Goal: Task Accomplishment & Management: Use online tool/utility

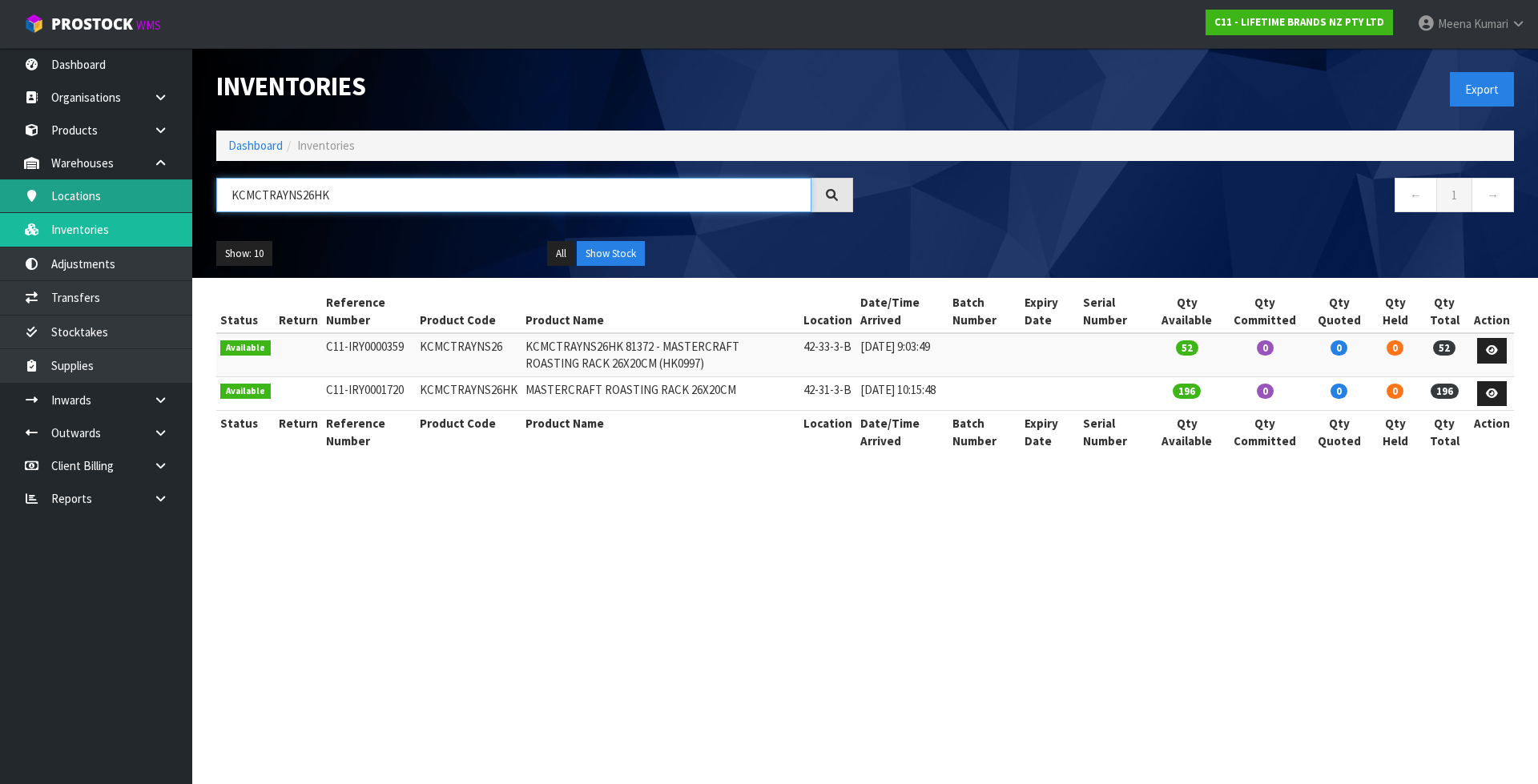
drag, startPoint x: 347, startPoint y: 195, endPoint x: 127, endPoint y: 195, distance: 220.0
click at [127, 195] on body "Toggle navigation ProStock WMS C11 - LIFETIME BRANDS NZ PTY LTD [PERSON_NAME] L…" at bounding box center [769, 392] width 1538 height 784
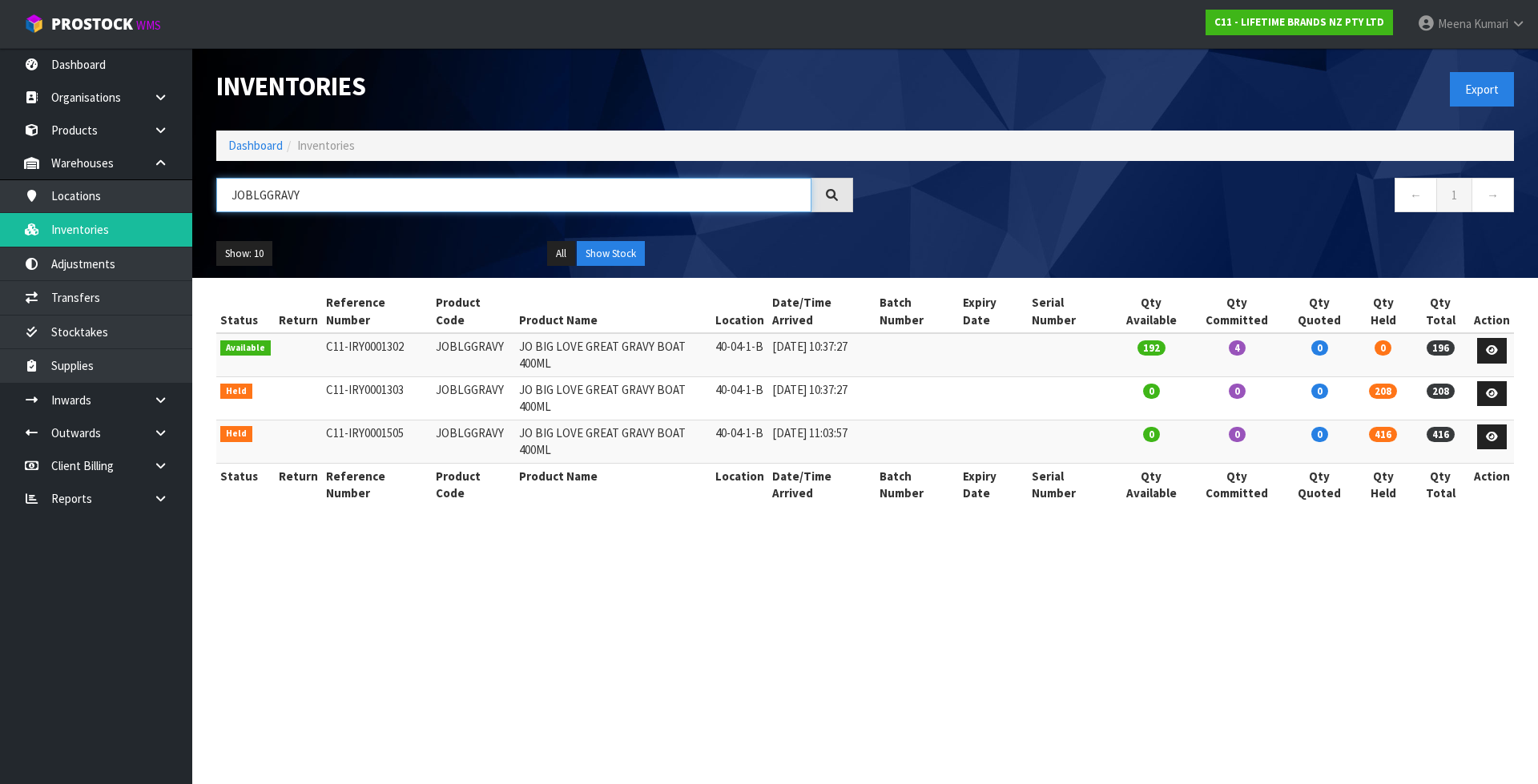
type input "JOBLGGRAVY"
click at [1489, 346] on icon at bounding box center [1492, 351] width 12 height 11
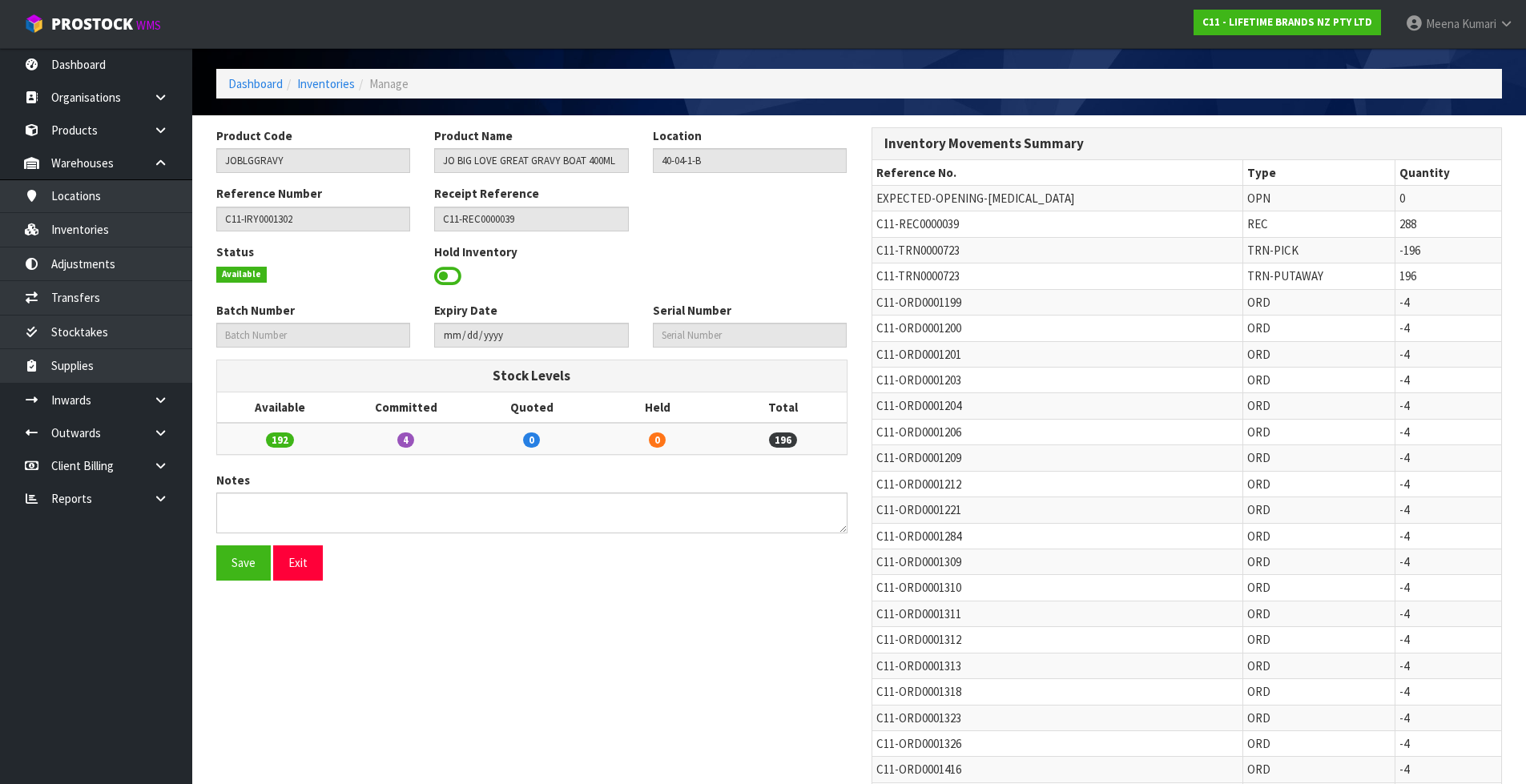
scroll to position [80, 0]
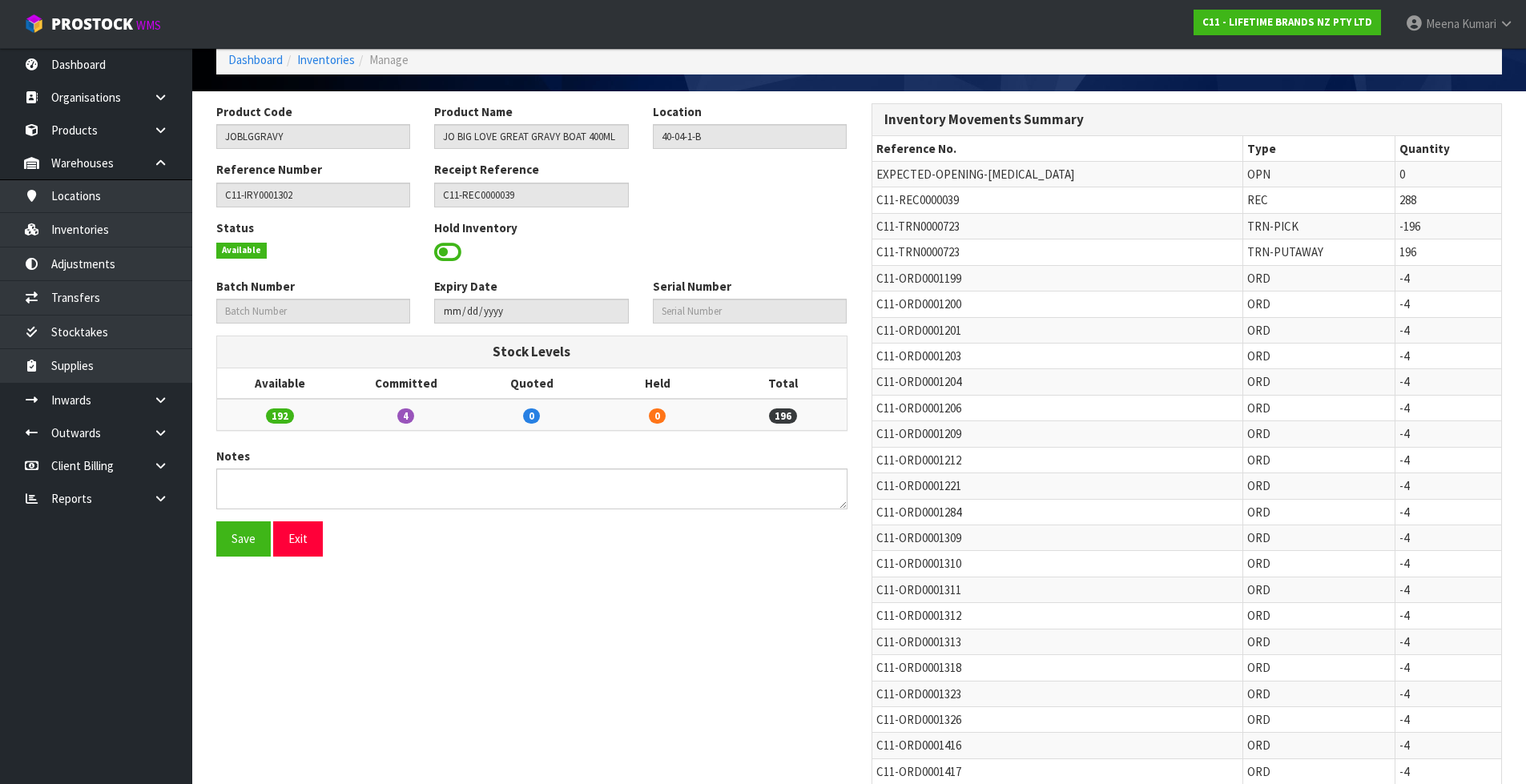
click at [917, 247] on span "C11-TRN0000723" at bounding box center [917, 252] width 83 height 16
copy tr "C11-TRN0000723"
click at [93, 295] on link "Transfers" at bounding box center [96, 298] width 192 height 33
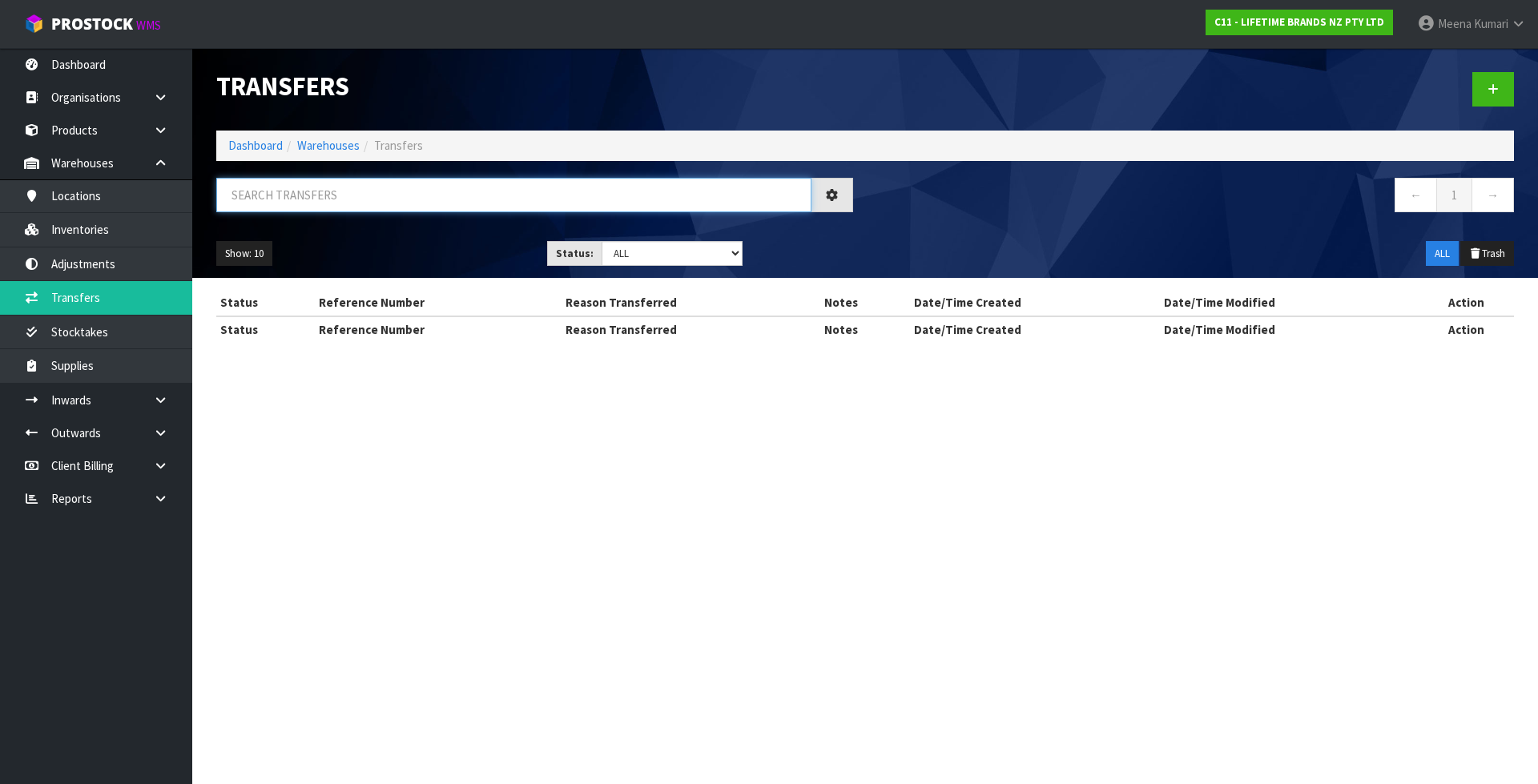
click at [410, 193] on input "text" at bounding box center [513, 194] width 595 height 34
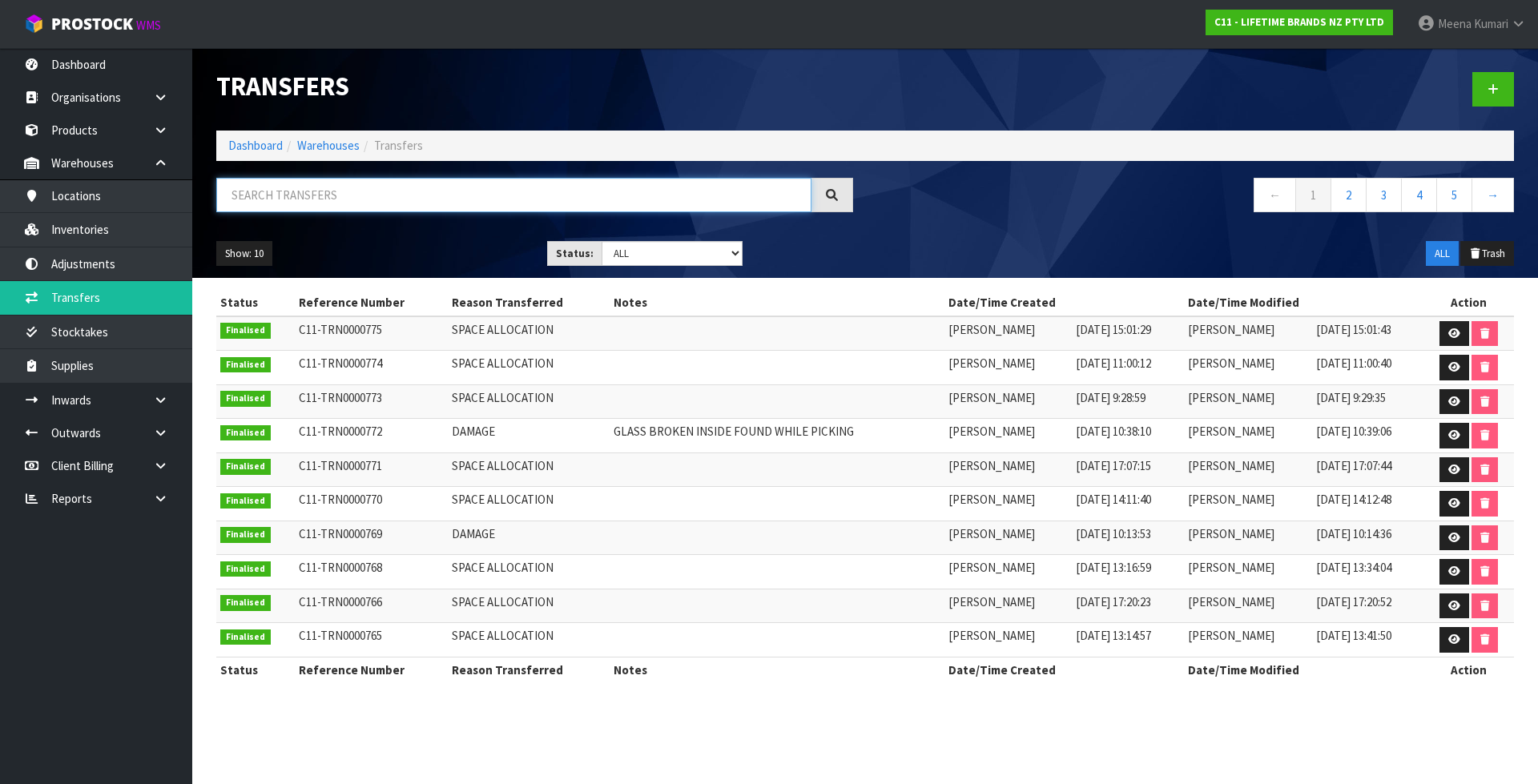
paste input "C11-TRN0000723"
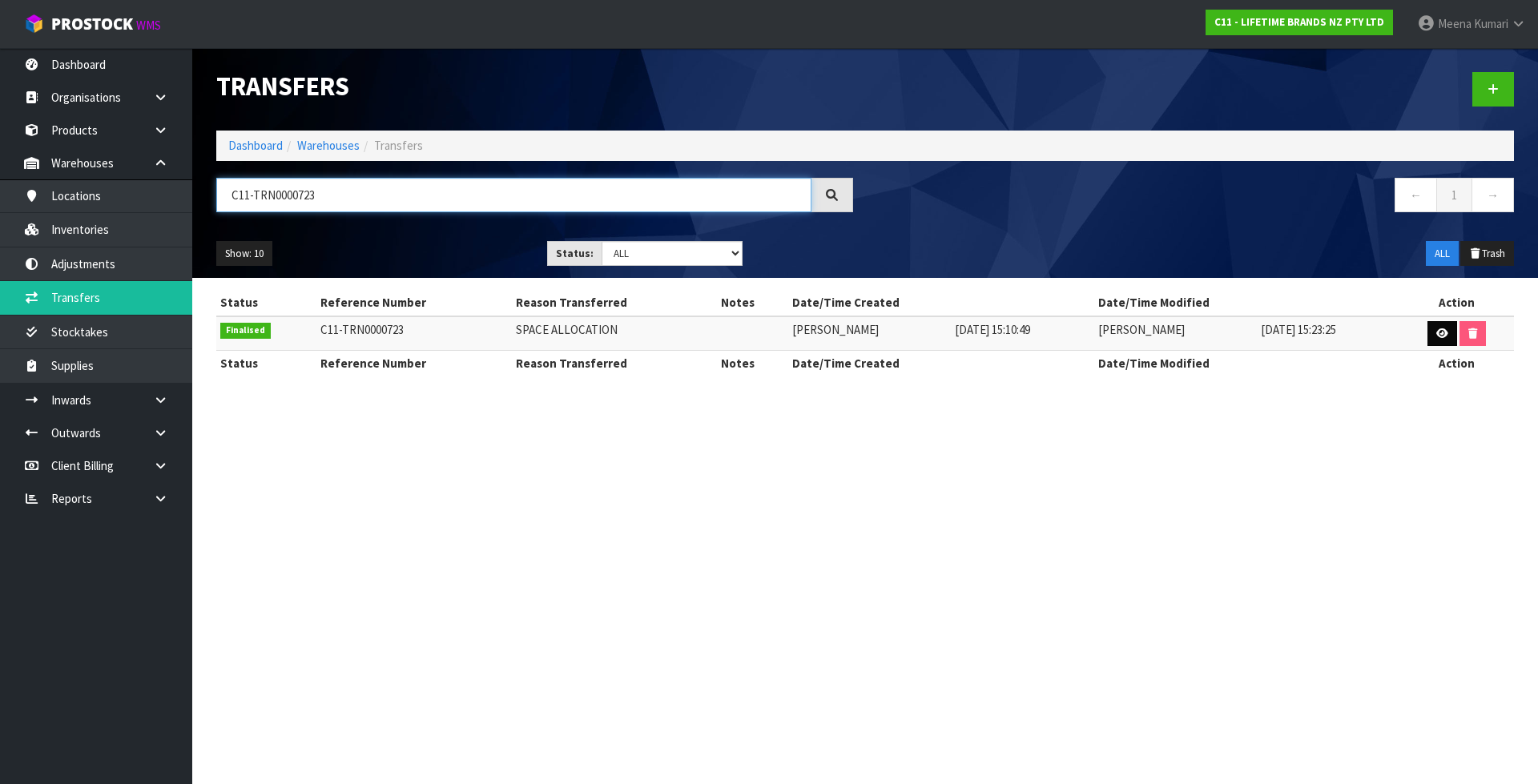
type input "C11-TRN0000723"
click at [1439, 338] on icon at bounding box center [1442, 333] width 12 height 11
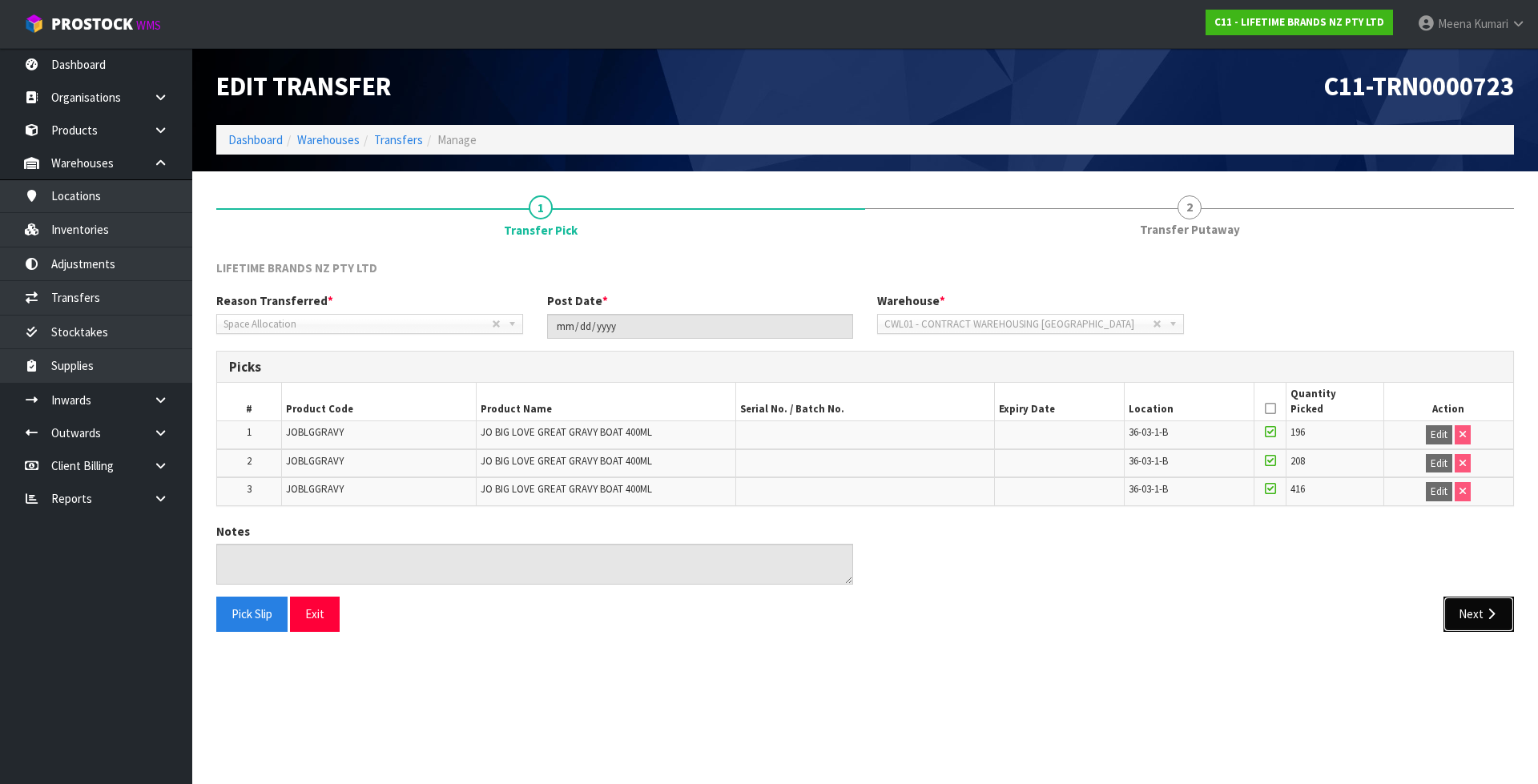
click at [1468, 612] on button "Next" at bounding box center [1478, 613] width 70 height 34
